Goal: Check status: Check status

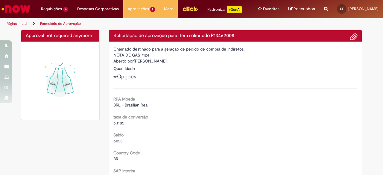
click at [101, 70] on div "Approval not required anymore" at bounding box center [60, 78] width 88 height 96
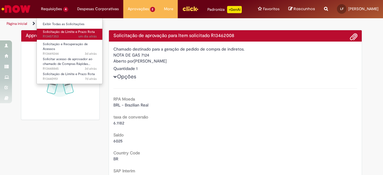
click at [53, 31] on span "Solicitação de Limite e Prazo Rota" at bounding box center [69, 32] width 52 height 4
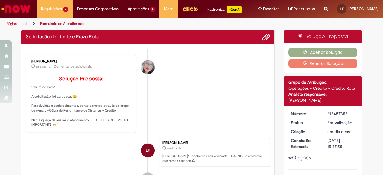
click at [134, 56] on ul "[PERSON_NAME] 5m atrás 5 minutos atrás Comentários adicionais Solução Proposta:…" at bounding box center [148, 120] width 244 height 142
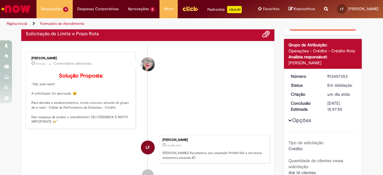
scroll to position [29, 0]
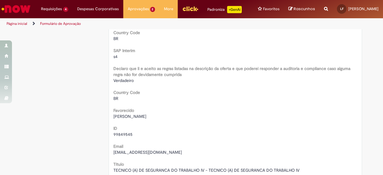
scroll to position [120, 0]
